Goal: Information Seeking & Learning: Learn about a topic

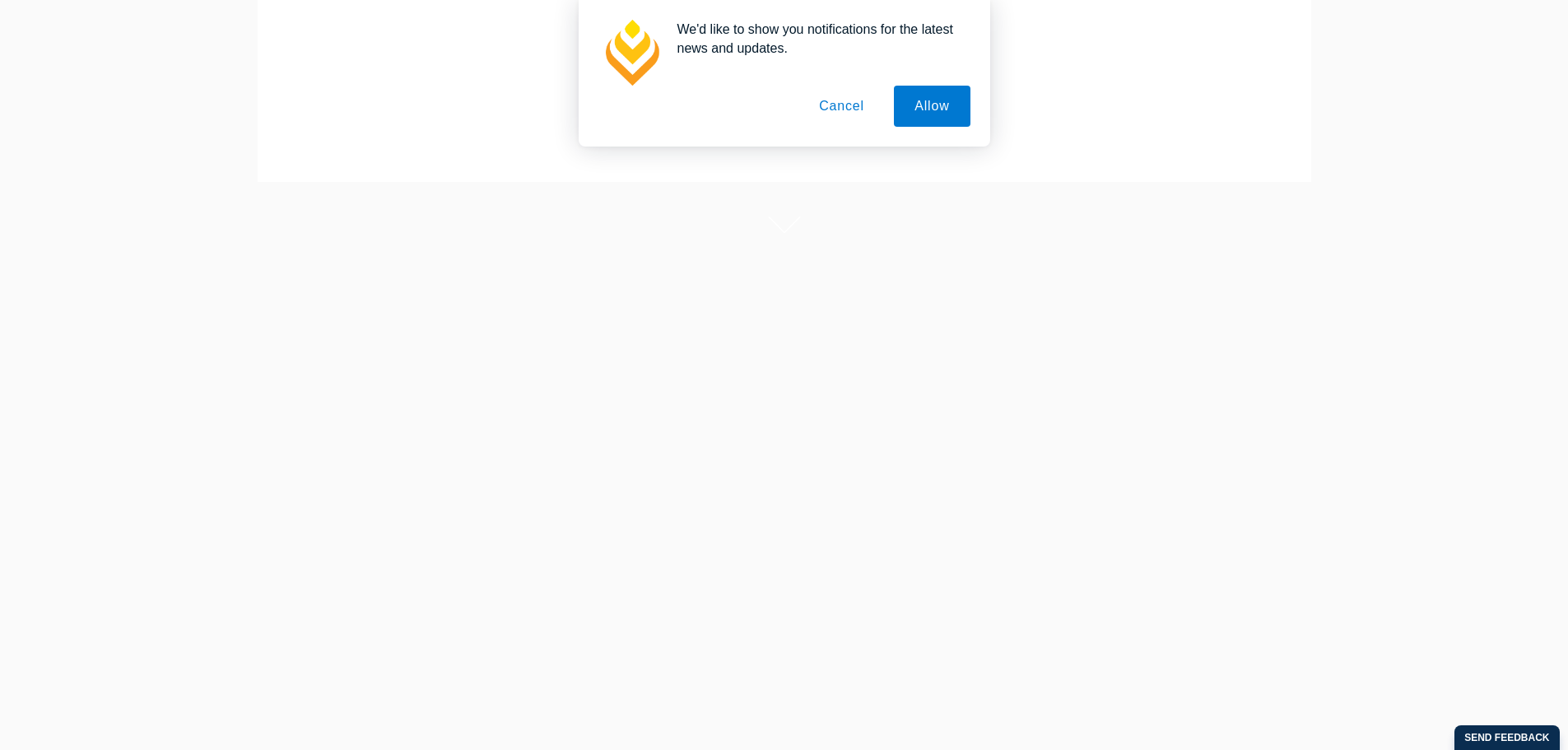
scroll to position [329, 0]
click at [853, 115] on button "Cancel" at bounding box center [842, 106] width 87 height 42
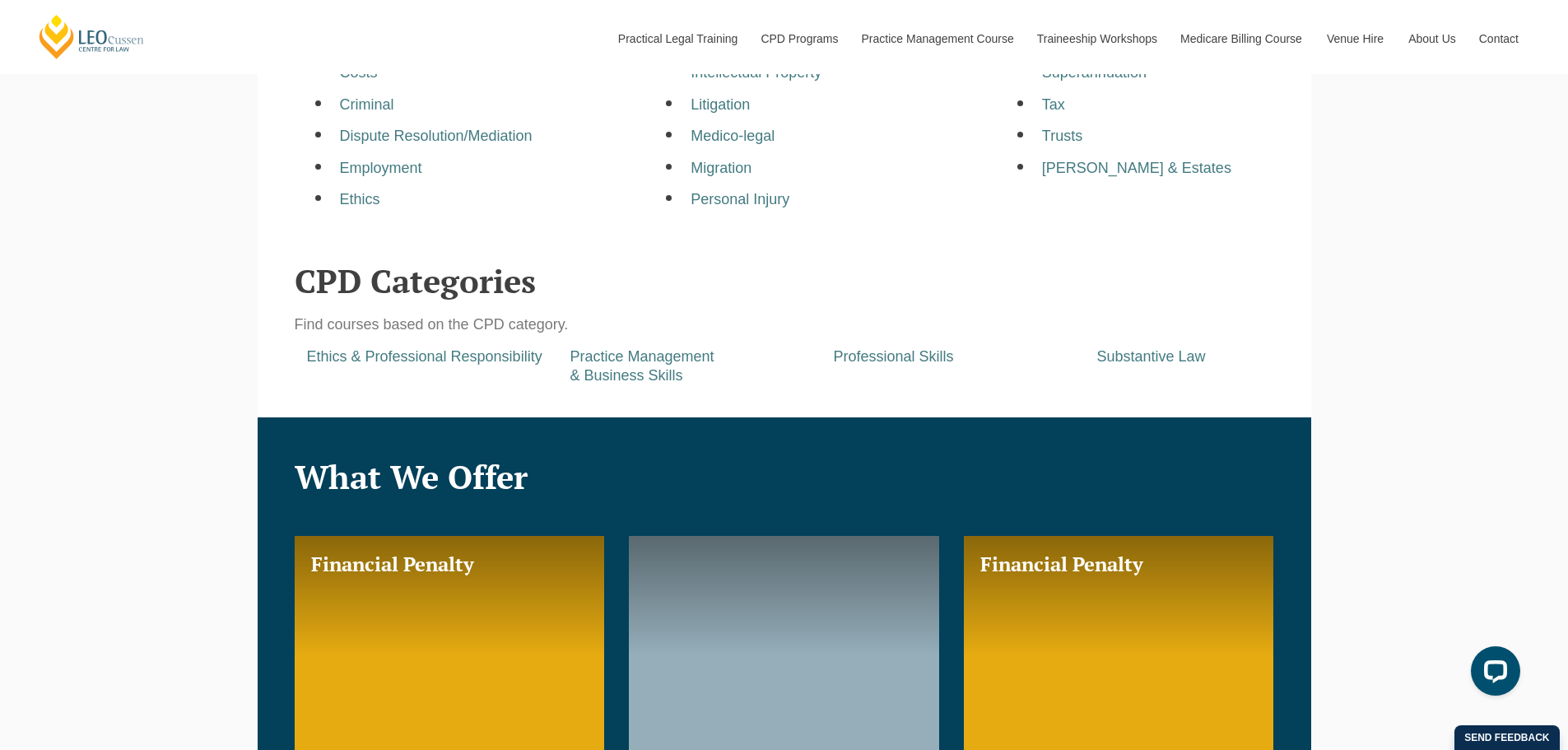
scroll to position [637, 0]
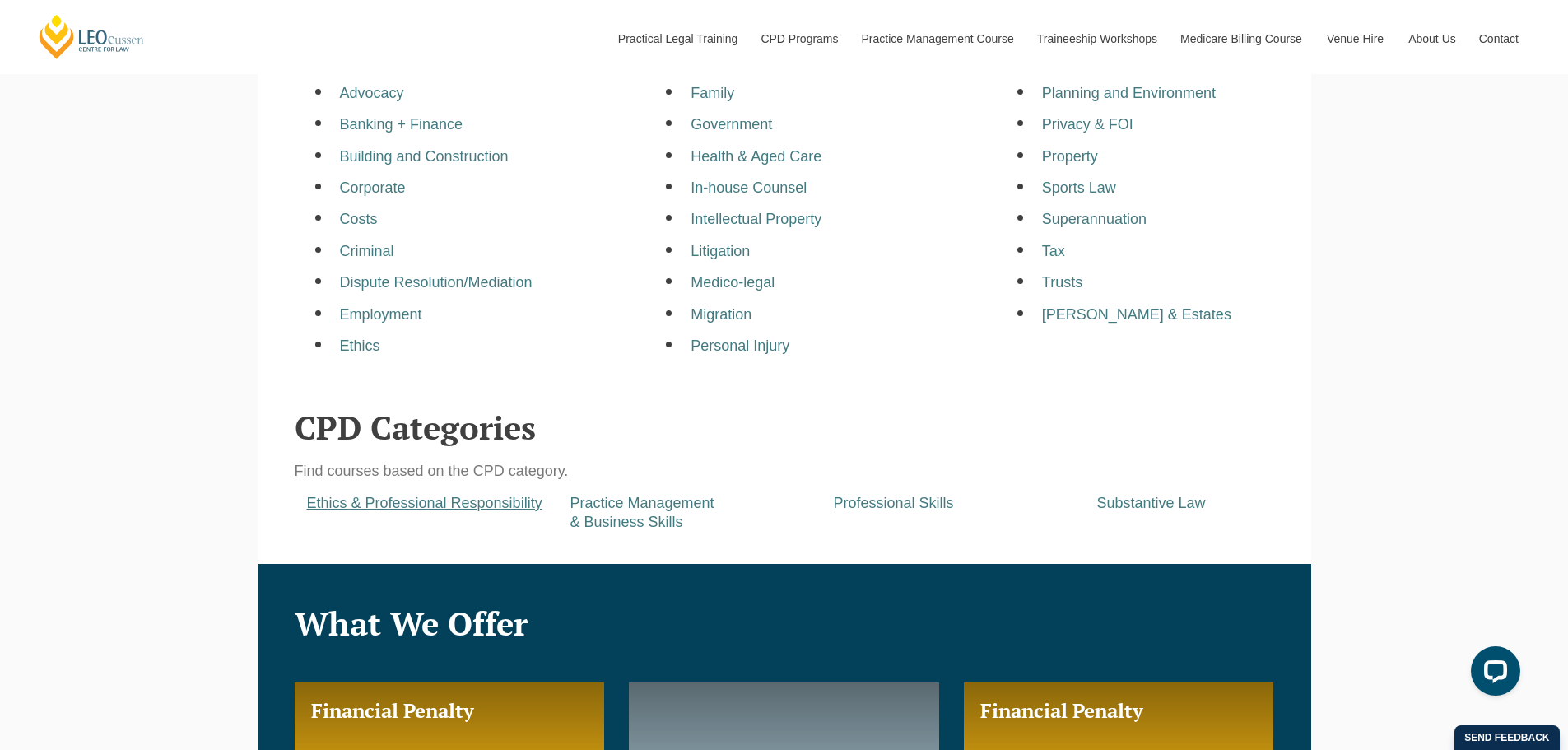
click at [493, 504] on a=pages/cpd-programs&taxons=pages/cpd-programs/cpd-category/ethics-and-professional-responsibility"] "Ethics & Professional Responsibility" at bounding box center [424, 503] width 235 height 16
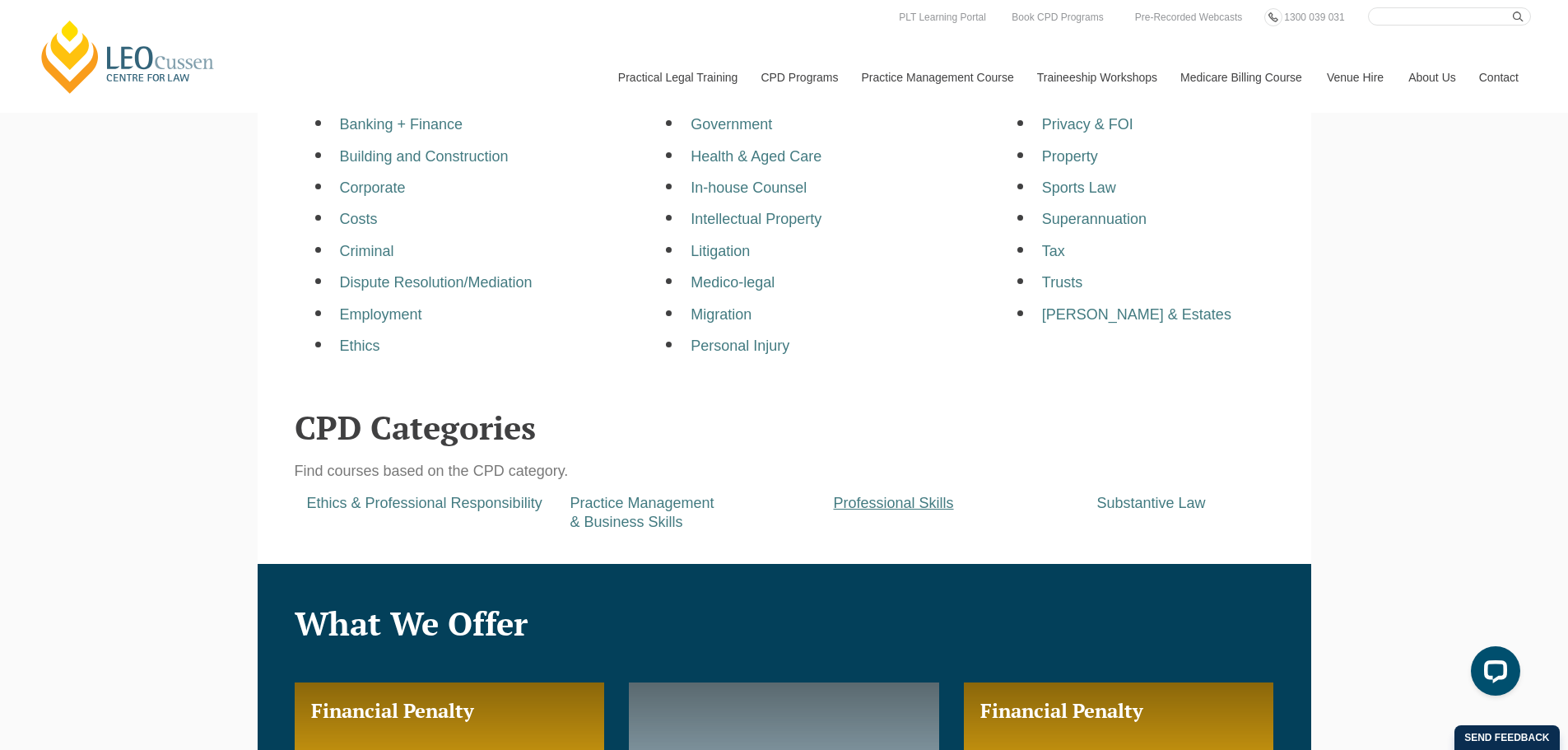
click at [899, 501] on a=pages/cpd-programs&taxons=pages/cpd-programs/cpd-category/professional-skills&_gl=1*arajig*_gcl_au*MTAxMTI2ODcxLjE3NDkwMTk1ODY "Professional Skills" at bounding box center [893, 503] width 120 height 16
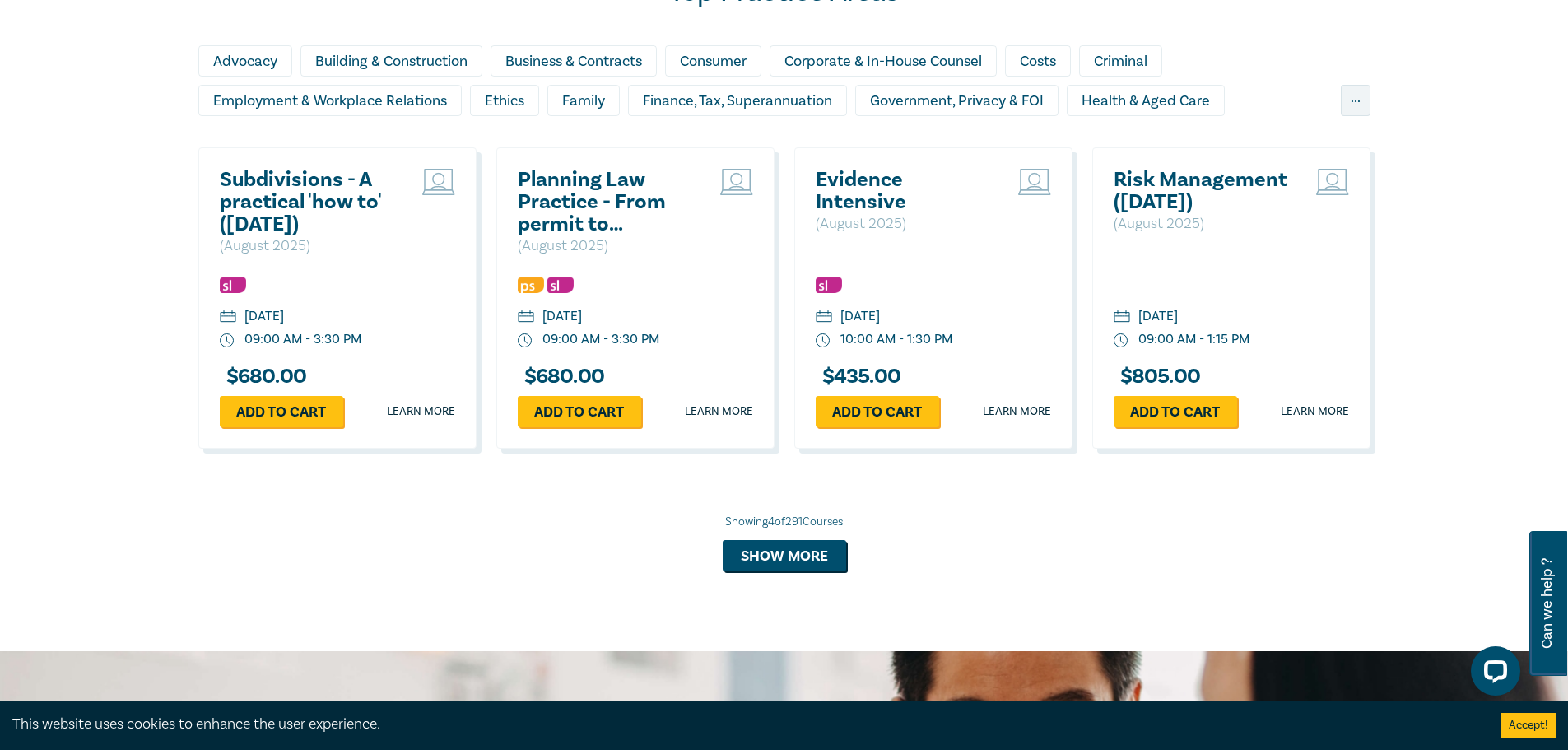
scroll to position [1400, 0]
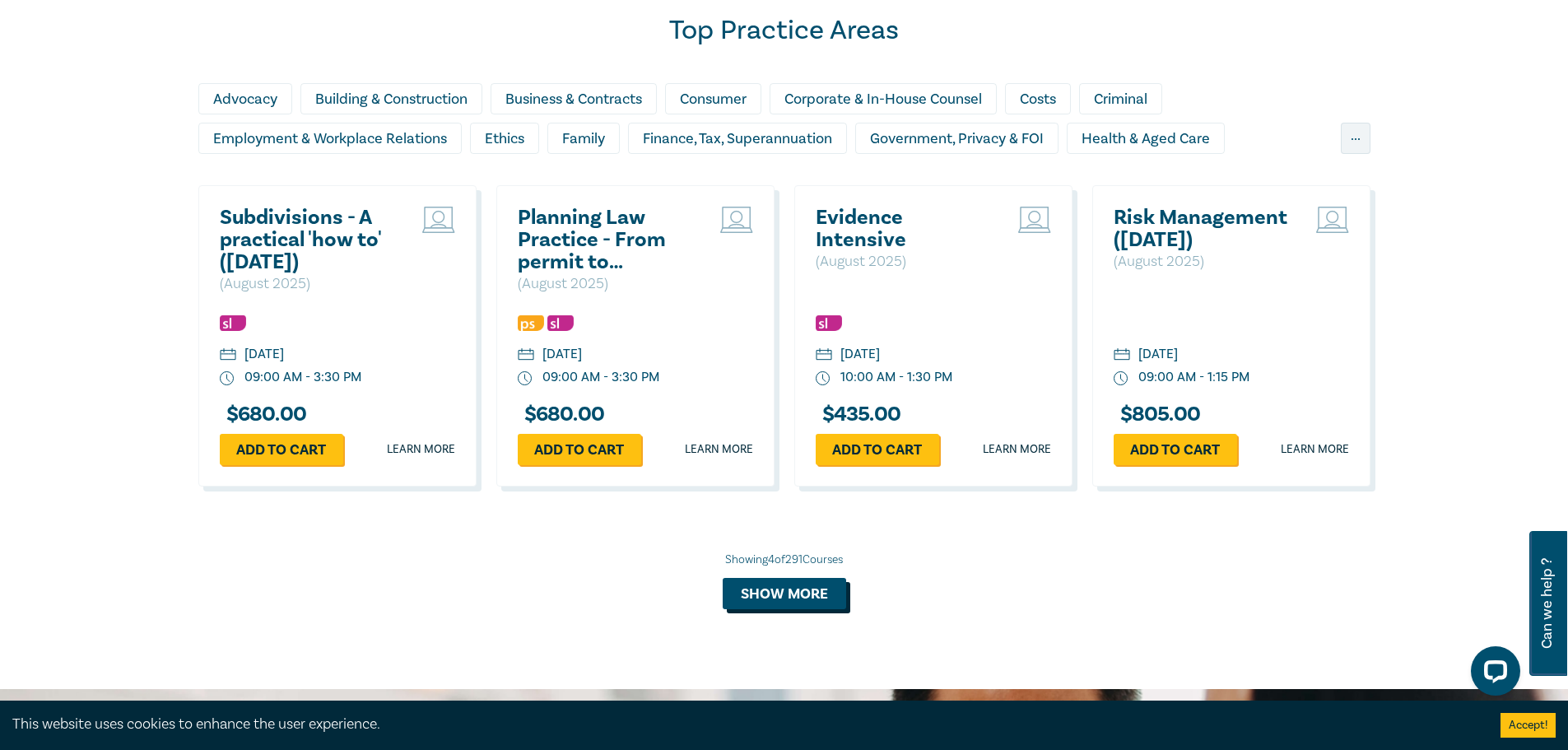
click at [799, 588] on button "Show more" at bounding box center [784, 594] width 124 height 32
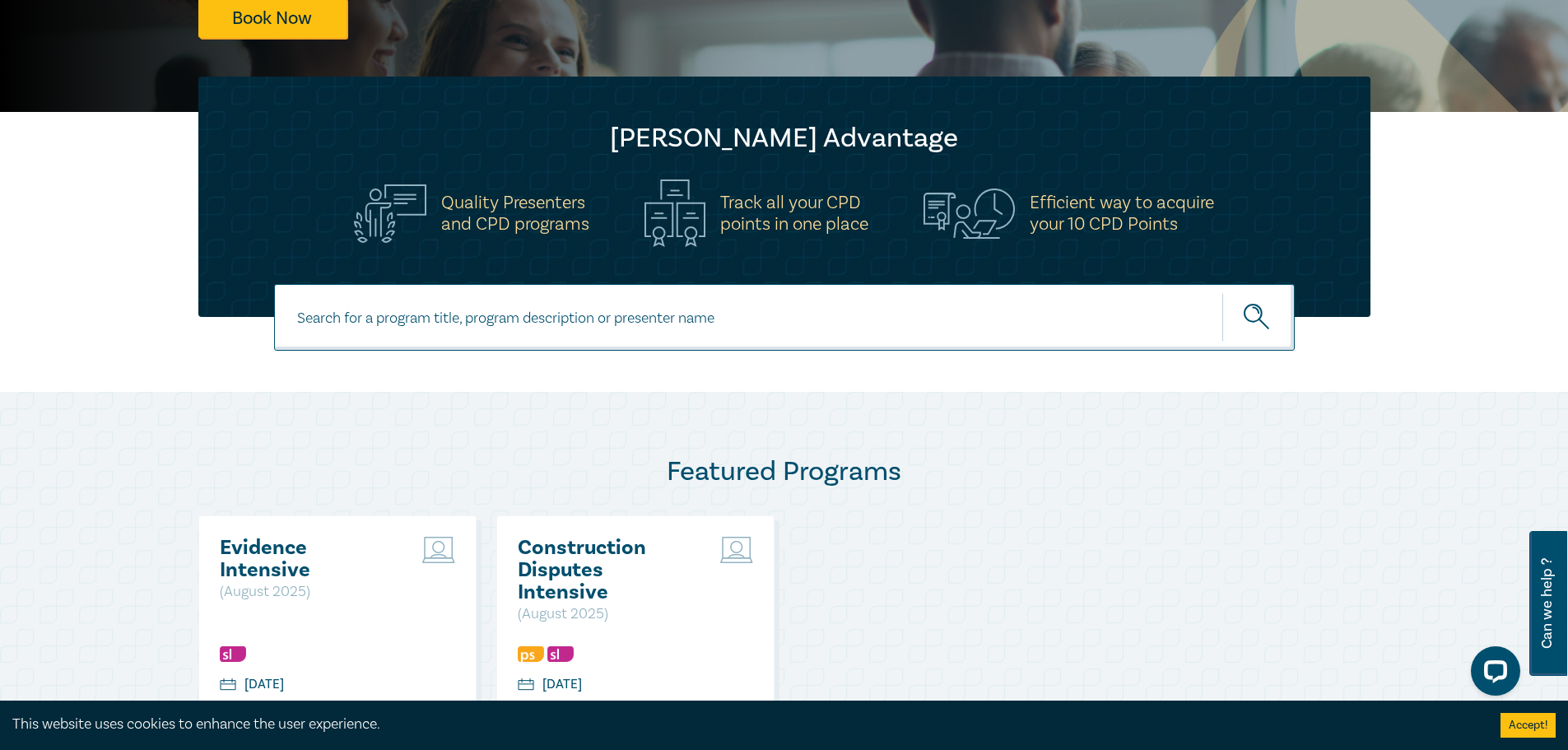
scroll to position [412, 0]
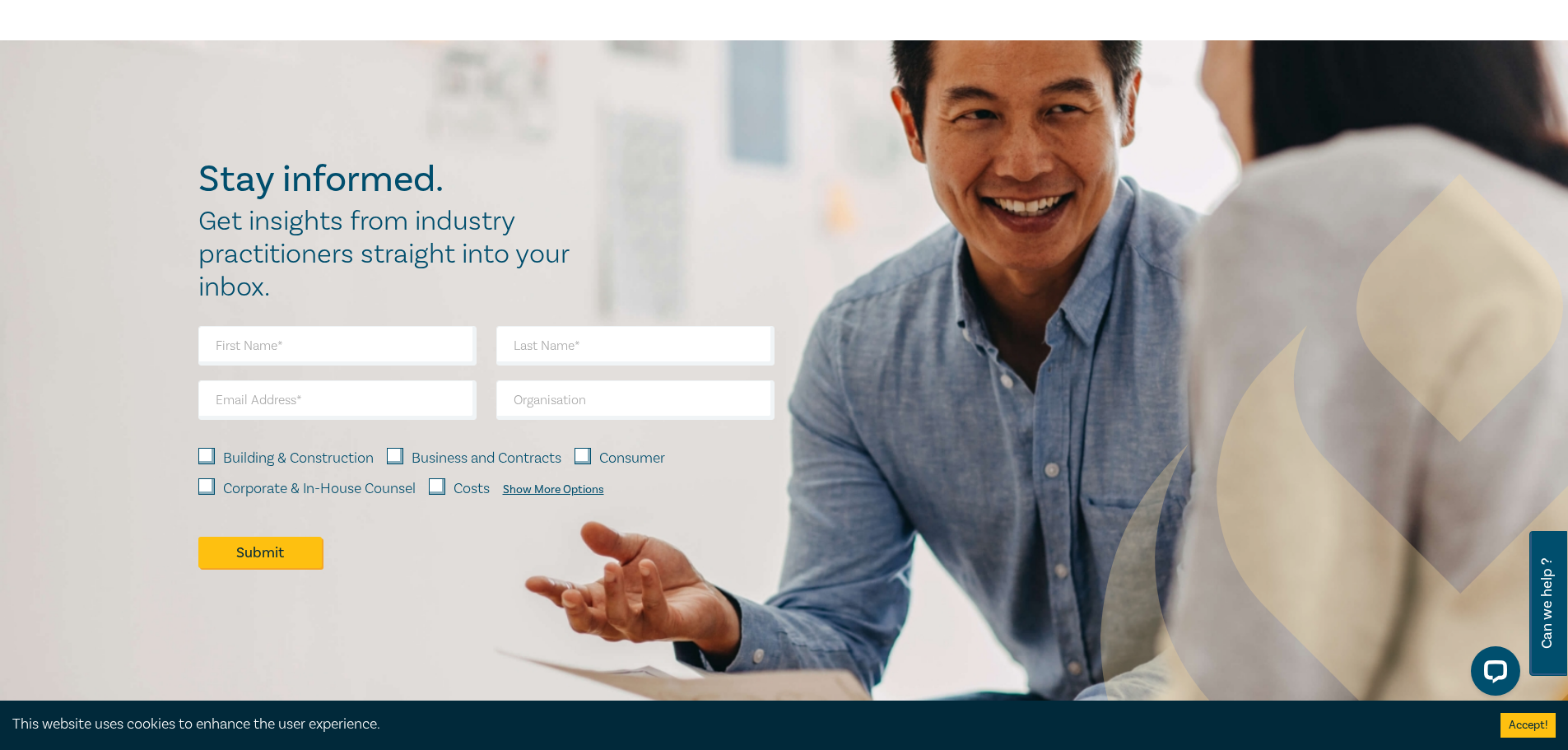
scroll to position [1894, 0]
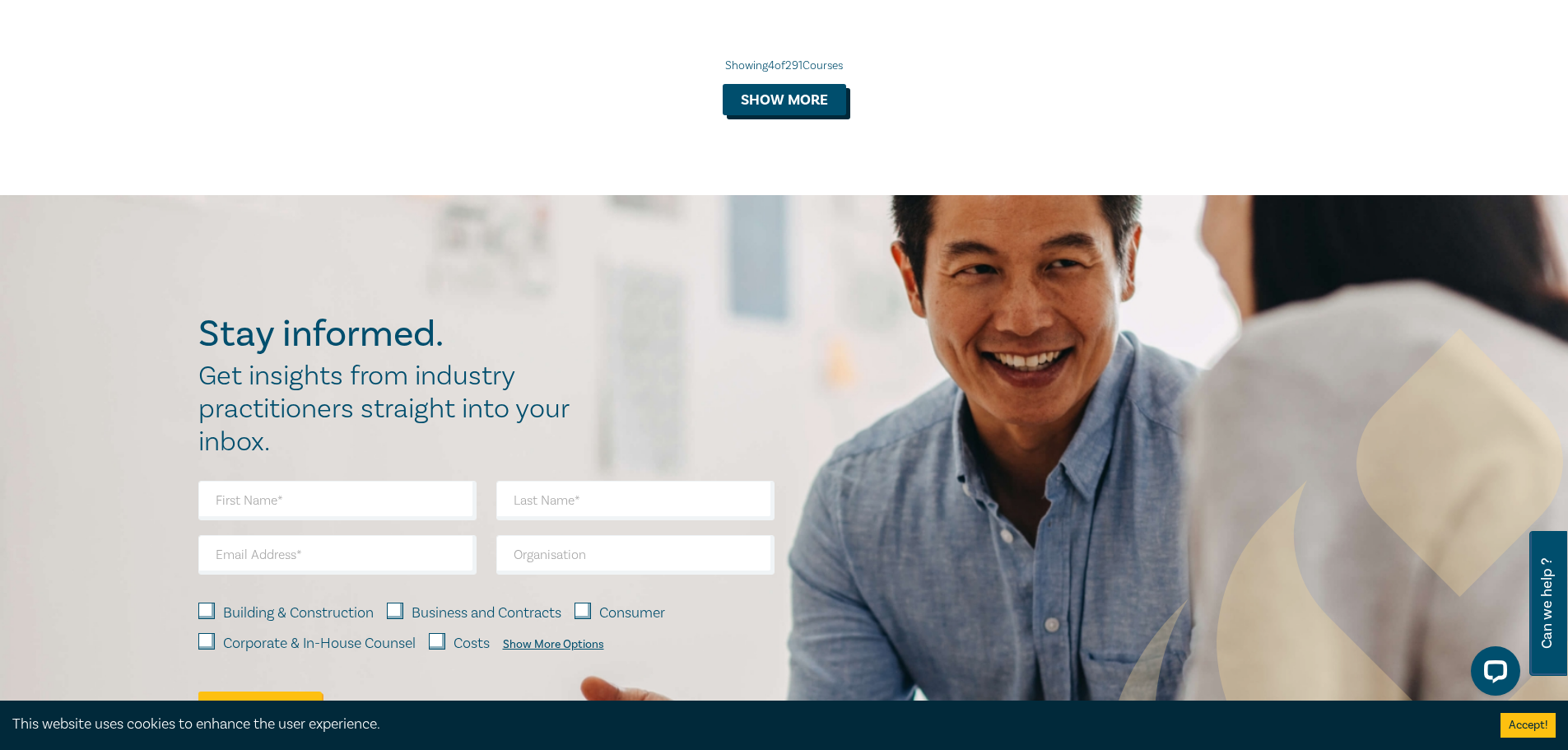
click at [748, 100] on button "Show more" at bounding box center [784, 99] width 124 height 32
